Goal: Task Accomplishment & Management: Complete application form

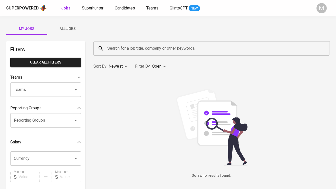
click at [95, 10] on span "Superhunter" at bounding box center [93, 8] width 22 height 5
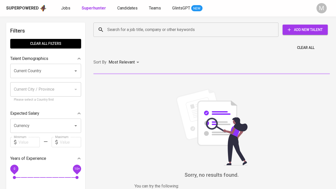
click at [117, 30] on input "Search for a job title, company or other keywords" at bounding box center [187, 30] width 162 height 10
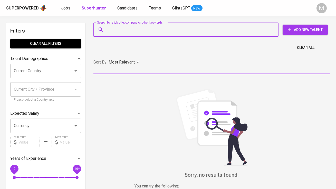
paste input "[EMAIL_ADDRESS][DOMAIN_NAME]"
type input "[EMAIL_ADDRESS][DOMAIN_NAME]"
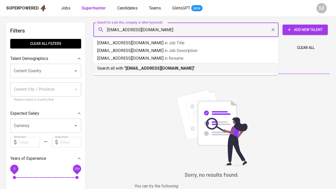
click at [118, 68] on p "Search all with " [EMAIL_ADDRESS][DOMAIN_NAME] "" at bounding box center [185, 68] width 177 height 6
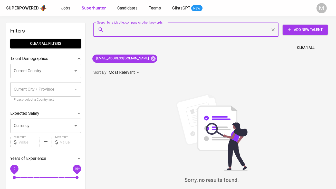
click at [303, 27] on span "Add New Talent" at bounding box center [305, 30] width 37 height 6
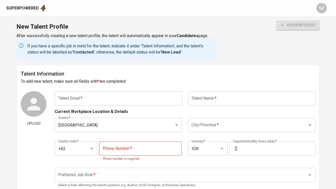
click at [79, 96] on input "text" at bounding box center [118, 98] width 127 height 14
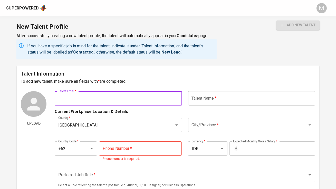
paste input "[EMAIL_ADDRESS][DOMAIN_NAME]"
type input "[EMAIL_ADDRESS][DOMAIN_NAME]"
click at [201, 99] on input "text" at bounding box center [251, 98] width 127 height 14
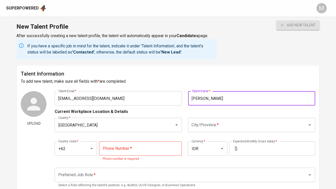
type input "[PERSON_NAME]"
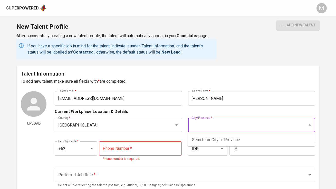
click at [233, 127] on input "City/Province   *" at bounding box center [244, 125] width 108 height 10
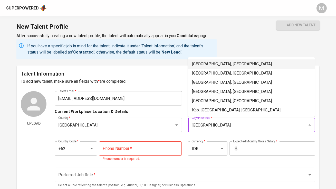
click at [233, 63] on li "[GEOGRAPHIC_DATA], [GEOGRAPHIC_DATA]" at bounding box center [251, 64] width 127 height 9
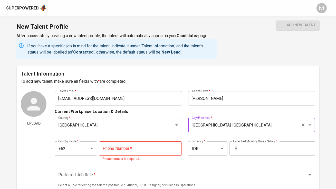
type input "[GEOGRAPHIC_DATA], [GEOGRAPHIC_DATA]"
click at [123, 147] on input "tel" at bounding box center [140, 149] width 83 height 14
paste input "[PHONE_NUMBER]"
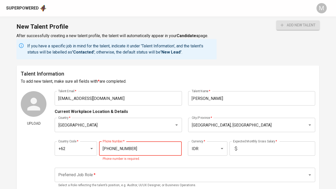
type input "[PHONE_NUMBER]"
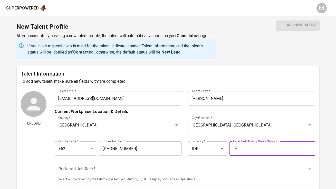
click at [244, 149] on input "text" at bounding box center [277, 149] width 76 height 14
type input "1"
click at [208, 169] on input "Preferred Job Role   *" at bounding box center [177, 170] width 241 height 10
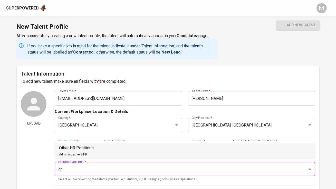
click at [202, 156] on li "Other HR Positions Administrative & HR" at bounding box center [185, 151] width 260 height 15
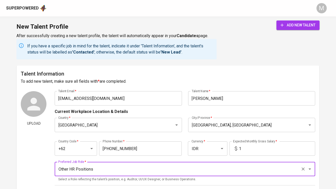
type input "Other HR Positions"
click at [290, 27] on span "add new talent" at bounding box center [298, 25] width 35 height 6
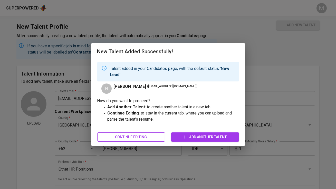
click at [148, 137] on span "Continue Editing" at bounding box center [131, 137] width 60 height 6
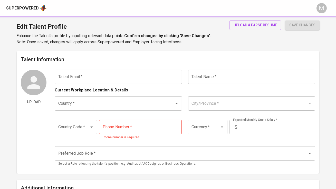
type input "[EMAIL_ADDRESS][DOMAIN_NAME]"
type input "[PERSON_NAME]"
type input "[GEOGRAPHIC_DATA]"
type input "[GEOGRAPHIC_DATA], [GEOGRAPHIC_DATA]"
type input "+62"
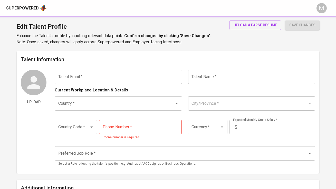
type input "[PHONE_NUMBER]"
type input "IDR"
type input "Other HR Positions"
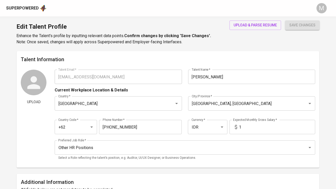
click at [21, 9] on div "Superpowered" at bounding box center [22, 8] width 33 height 6
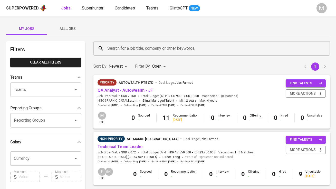
click at [97, 10] on span "Superhunter" at bounding box center [93, 8] width 22 height 5
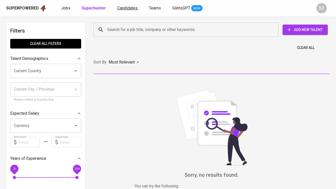
click at [125, 7] on span "Candidates" at bounding box center [127, 8] width 20 height 5
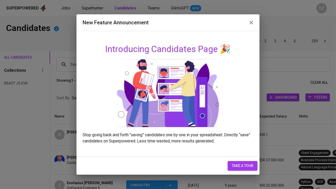
click at [251, 24] on icon "button" at bounding box center [251, 23] width 6 height 6
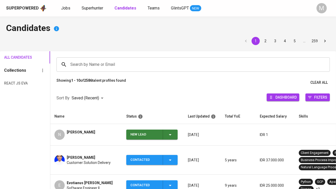
click at [142, 138] on div "New Lead" at bounding box center [144, 135] width 28 height 10
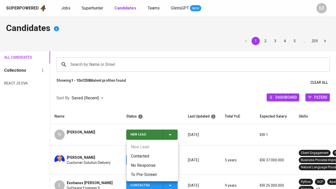
click at [141, 152] on li "Contacted" at bounding box center [152, 156] width 51 height 9
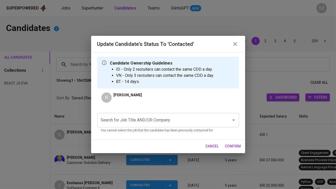
click at [118, 121] on input "Search for Job Title AND/OR Company" at bounding box center [161, 121] width 123 height 10
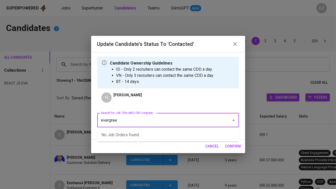
type input "evergreen"
type input "axrail"
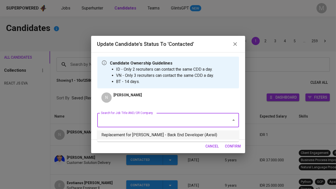
click at [132, 136] on li "Replacement for [PERSON_NAME] - Back End Developer (Axrail)" at bounding box center [168, 135] width 142 height 9
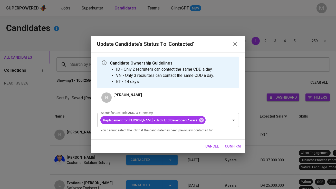
click at [231, 143] on button "confirm" at bounding box center [233, 146] width 20 height 9
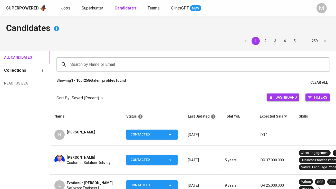
click at [84, 130] on span "[PERSON_NAME]" at bounding box center [81, 132] width 28 height 5
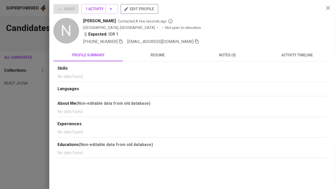
click at [195, 42] on icon "button" at bounding box center [197, 41] width 5 height 5
click at [31, 83] on div at bounding box center [168, 94] width 336 height 189
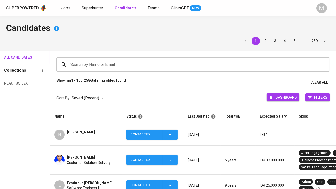
click at [87, 4] on div "Superpowered Jobs Superhunter Candidates Teams GlintsGPT NEW" at bounding box center [159, 8] width 307 height 8
click at [88, 6] on span "Superhunter" at bounding box center [93, 8] width 22 height 5
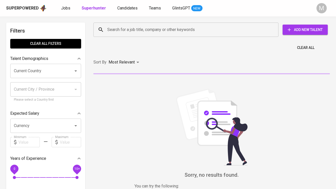
click at [111, 31] on input "Search for a job title, company or other keywords" at bounding box center [187, 30] width 162 height 10
paste input "l: [EMAIL_ADDRESS][DOMAIN_NAME]"
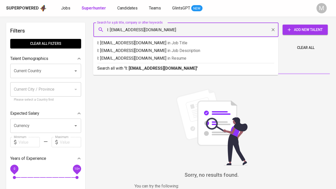
click at [110, 28] on input "l: [EMAIL_ADDRESS][DOMAIN_NAME]" at bounding box center [187, 30] width 162 height 10
type input "[EMAIL_ADDRESS][DOMAIN_NAME]"
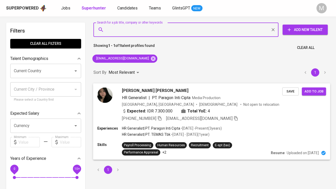
click at [112, 92] on img at bounding box center [104, 95] width 15 height 15
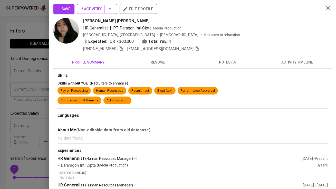
click at [89, 7] on span "2 Activities" at bounding box center [97, 9] width 32 height 6
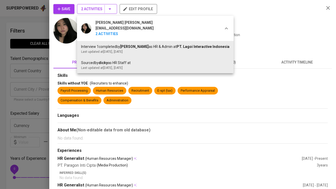
click at [89, 7] on div at bounding box center [168, 94] width 336 height 189
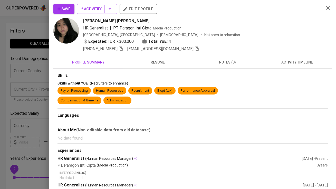
click at [68, 6] on span "Save" at bounding box center [63, 9] width 13 height 6
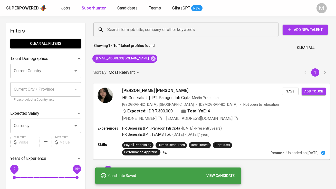
click at [123, 9] on span "Candidates" at bounding box center [127, 8] width 20 height 5
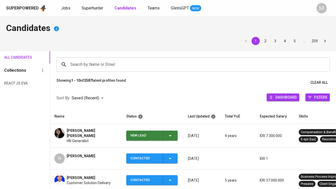
click at [142, 133] on div "New Lead" at bounding box center [144, 136] width 28 height 10
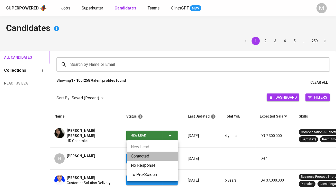
click at [141, 155] on li "Contacted" at bounding box center [152, 156] width 51 height 9
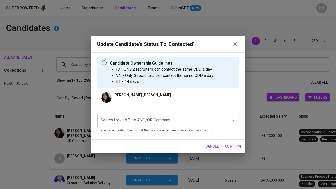
click at [136, 118] on input "Search for Job Title AND/OR Company" at bounding box center [161, 121] width 123 height 10
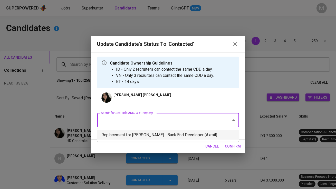
click at [141, 132] on li "Replacement for [PERSON_NAME] - Back End Developer (Axrail)" at bounding box center [168, 135] width 142 height 9
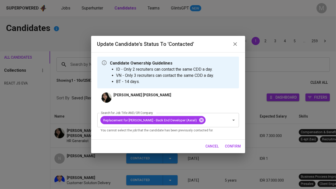
click at [226, 145] on span "confirm" at bounding box center [233, 146] width 16 height 6
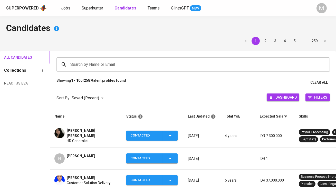
click at [83, 133] on span "[PERSON_NAME] [PERSON_NAME]" at bounding box center [92, 133] width 51 height 10
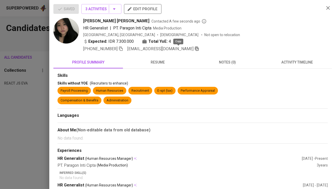
click at [195, 49] on icon "button" at bounding box center [197, 48] width 5 height 5
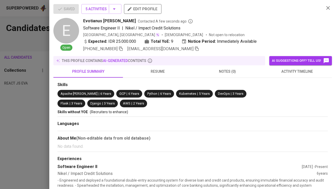
scroll to position [16, 0]
